Goal: Task Accomplishment & Management: Use online tool/utility

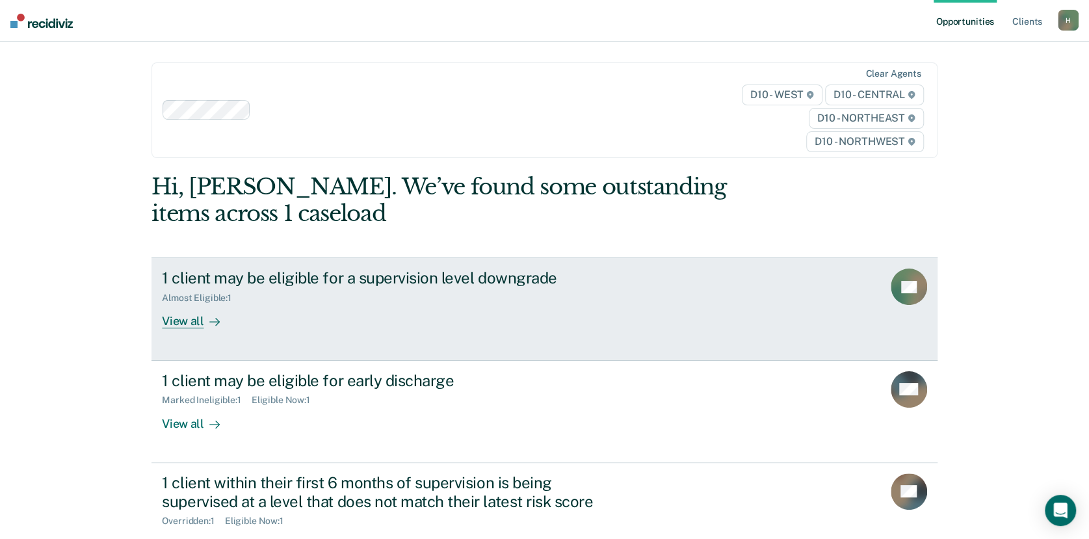
click at [194, 315] on div "View all" at bounding box center [198, 316] width 73 height 25
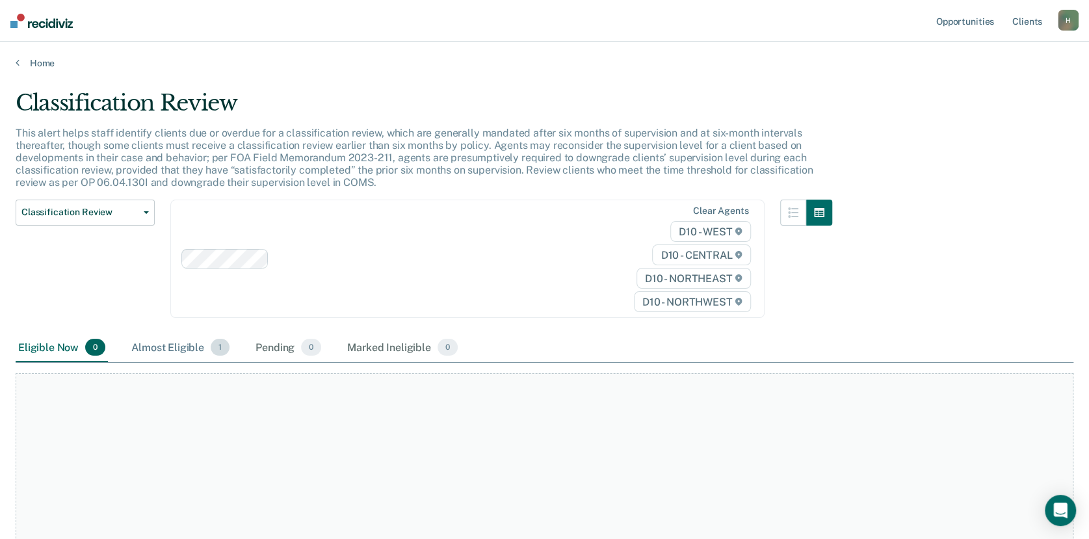
click at [176, 350] on div "Almost Eligible 1" at bounding box center [180, 348] width 103 height 29
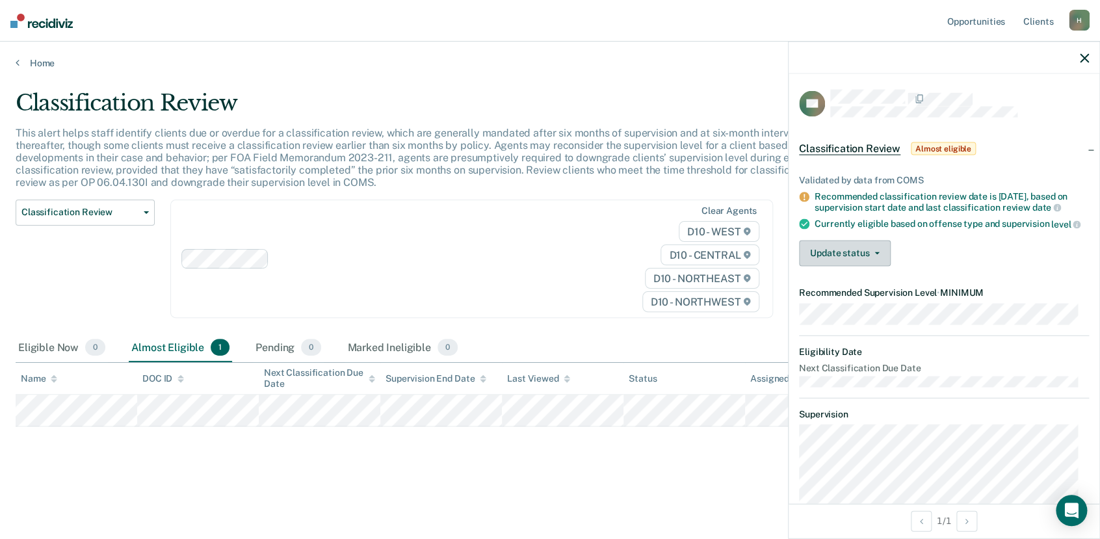
click at [834, 266] on button "Update status" at bounding box center [845, 253] width 92 height 26
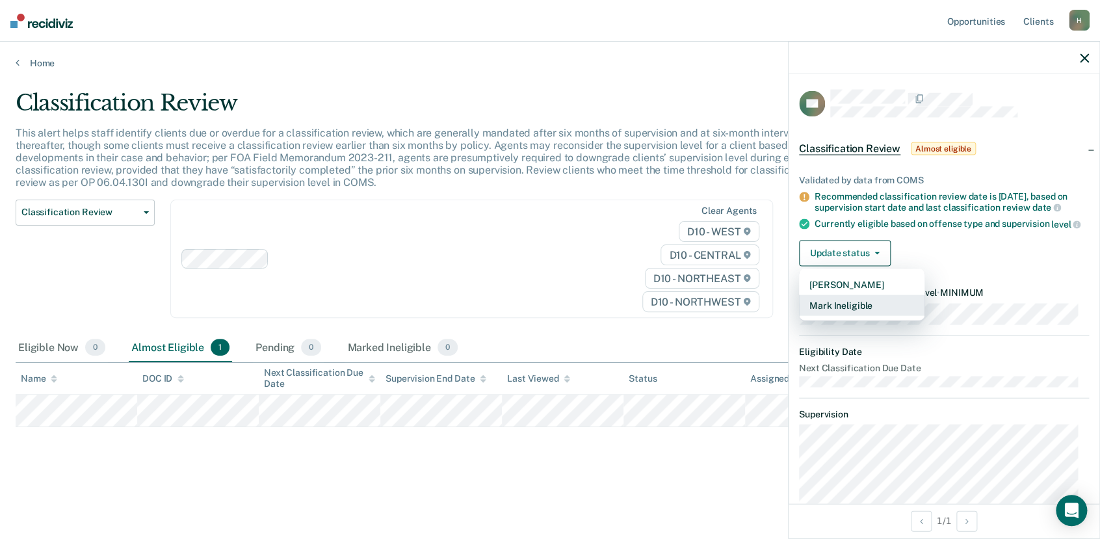
click at [847, 315] on button "Mark Ineligible" at bounding box center [861, 305] width 125 height 21
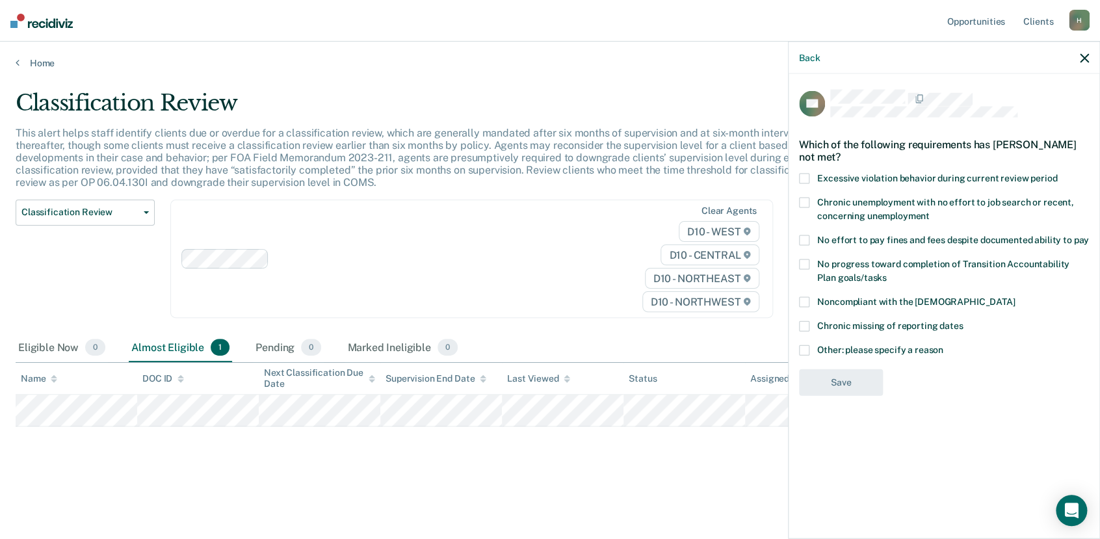
click at [806, 345] on span at bounding box center [804, 350] width 10 height 10
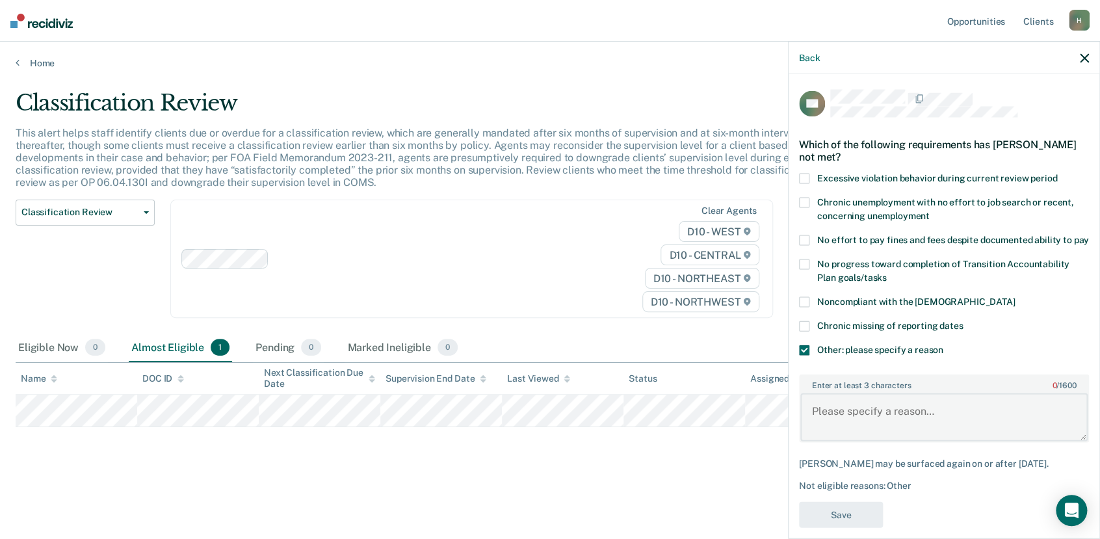
click at [842, 417] on textarea "Enter at least 3 characters 0 / 1600" at bounding box center [943, 417] width 287 height 48
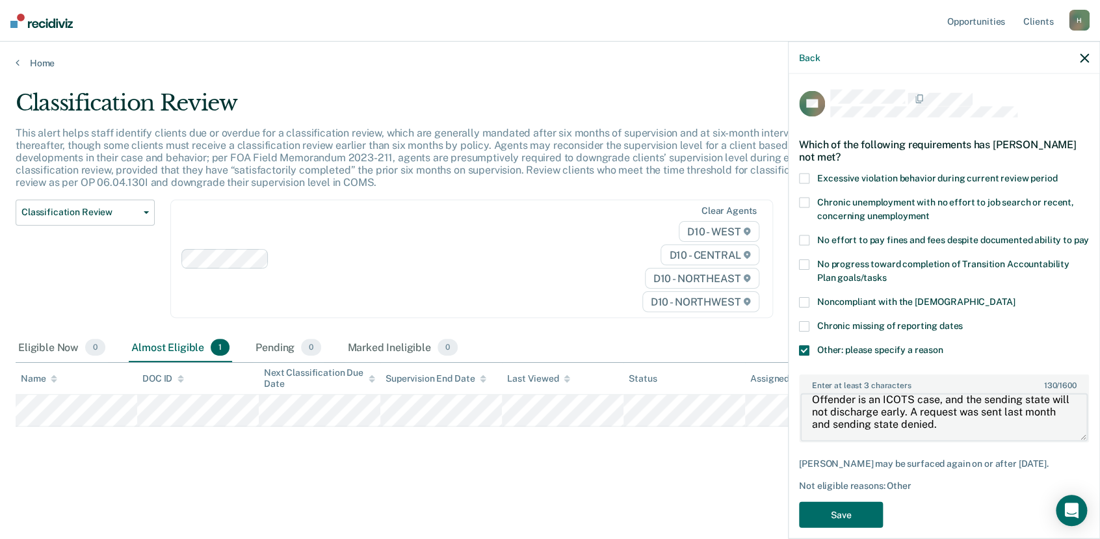
scroll to position [37, 0]
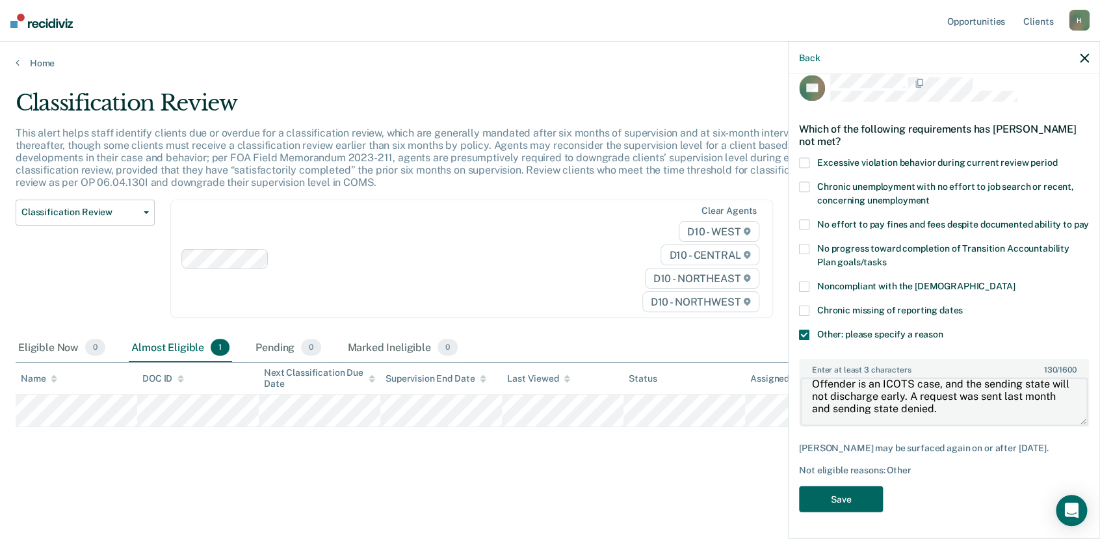
type textarea "Offender is an ICOTS case, and the sending state will not discharge early. A re…"
click at [840, 501] on button "Save" at bounding box center [841, 499] width 84 height 27
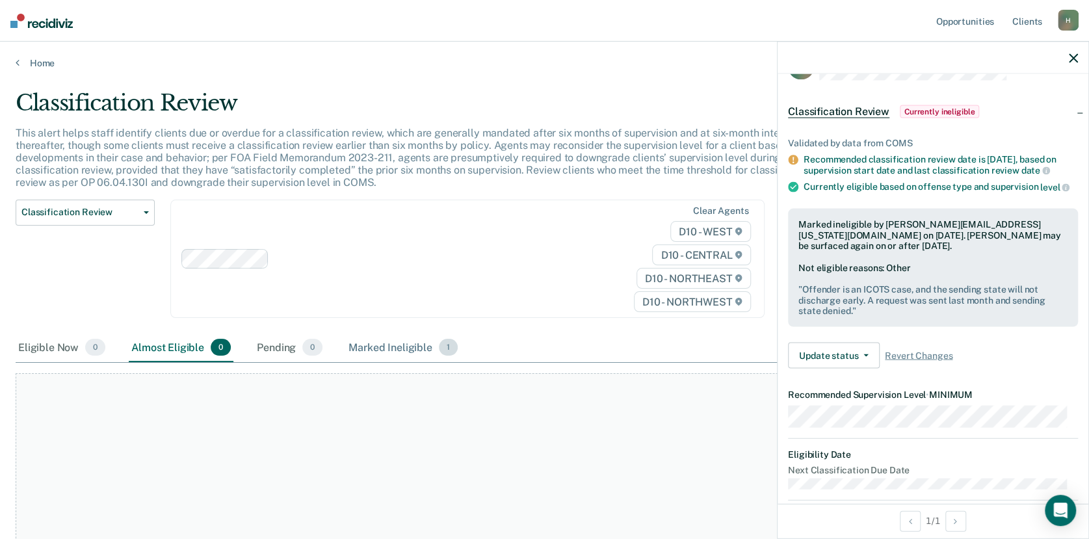
click at [395, 348] on div "Marked Ineligible 1" at bounding box center [403, 348] width 114 height 29
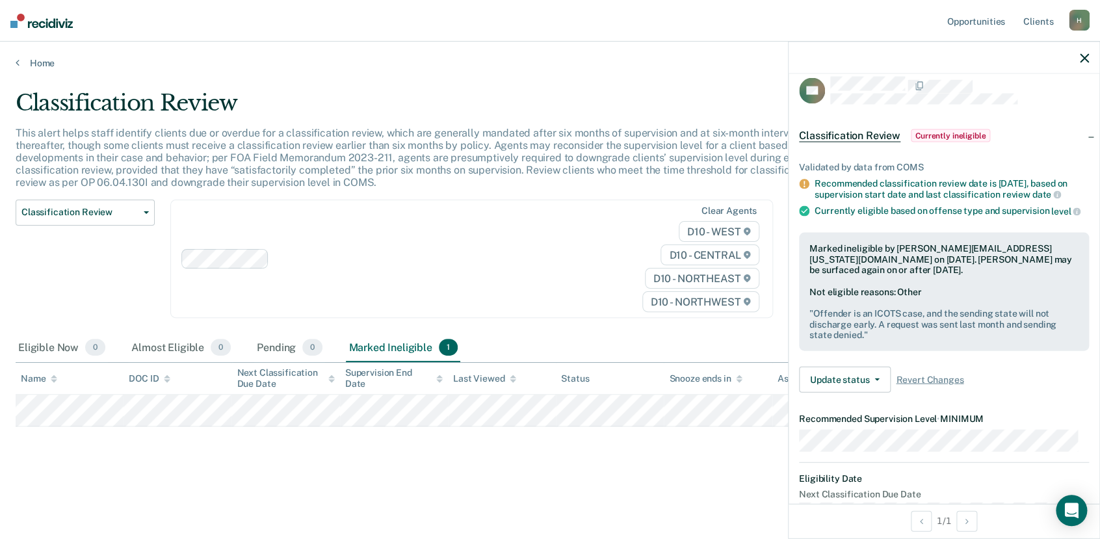
scroll to position [0, 0]
